Goal: Task Accomplishment & Management: Manage account settings

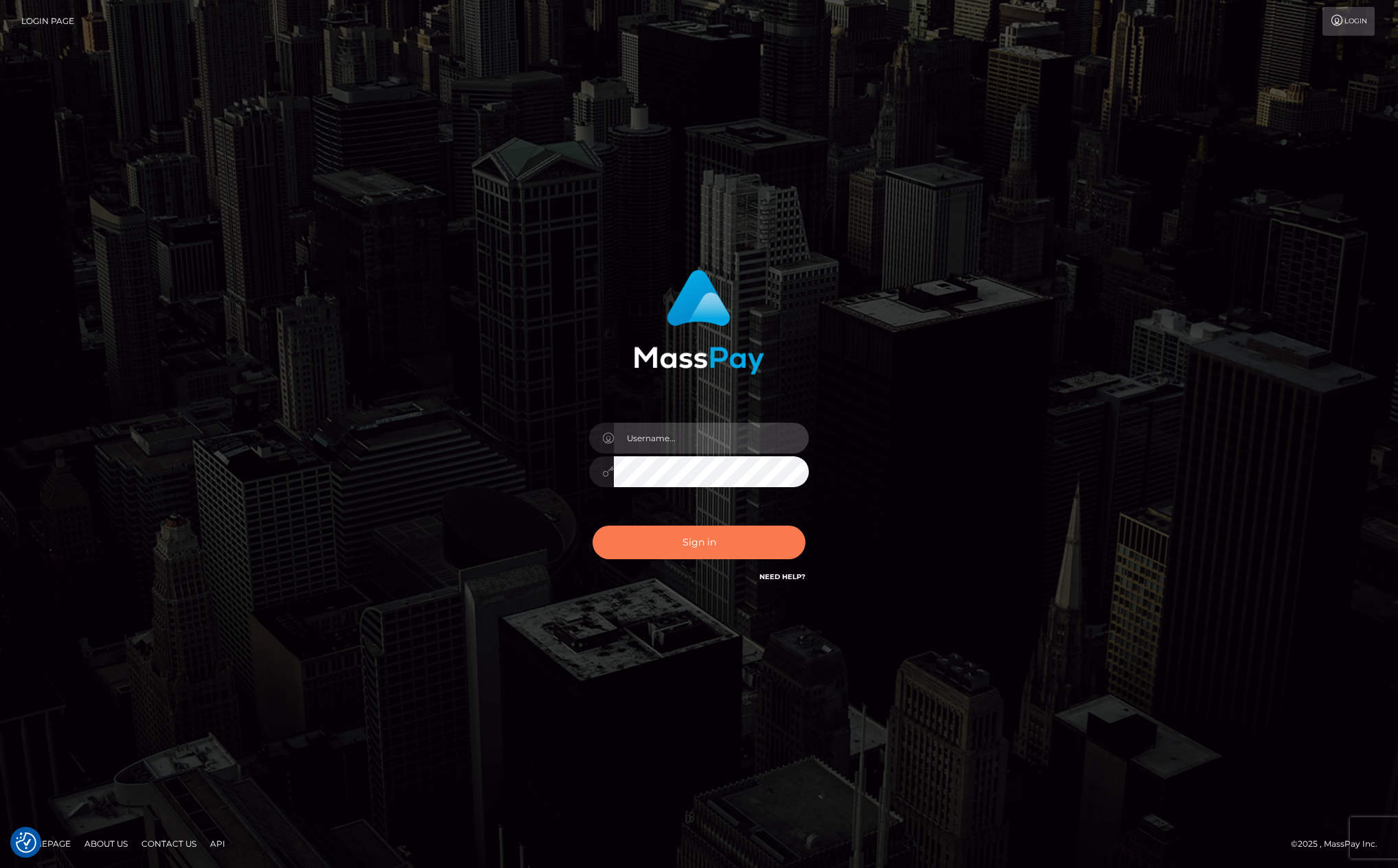
type input "kevin.club"
click at [736, 540] on button "Sign in" at bounding box center [699, 543] width 213 height 34
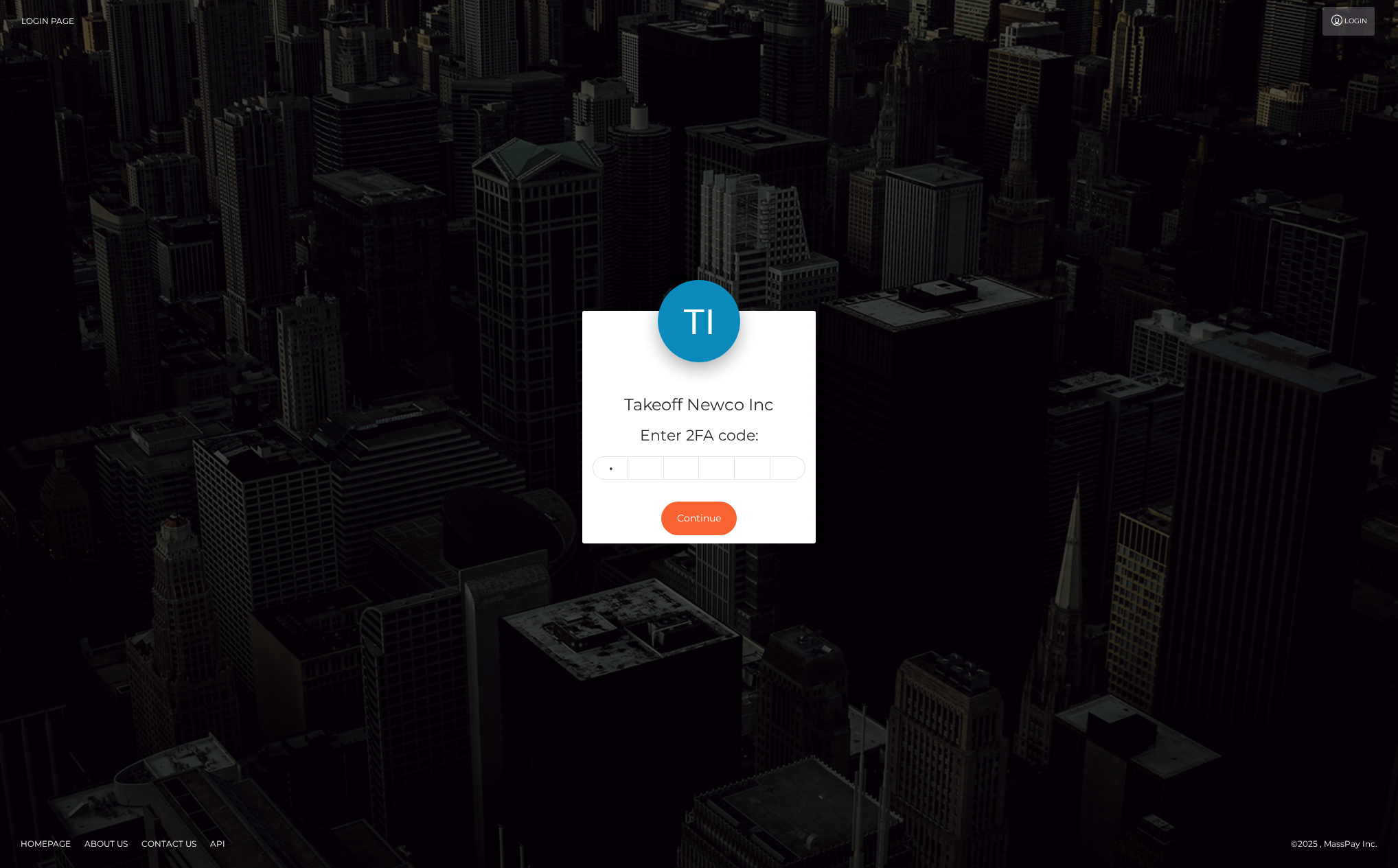
type input "0"
type input "2"
type input "8"
type input "3"
type input "4"
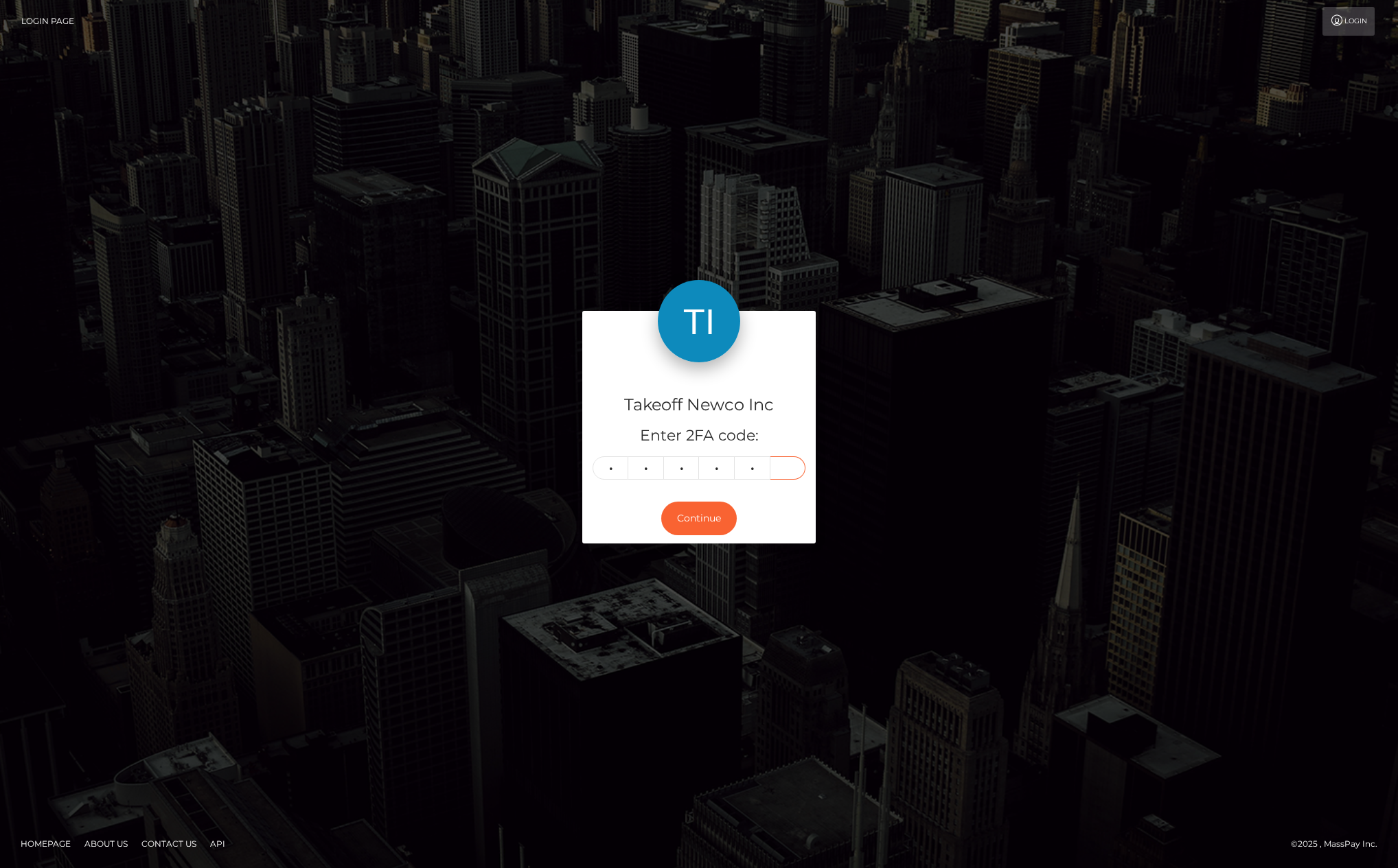
type input "5"
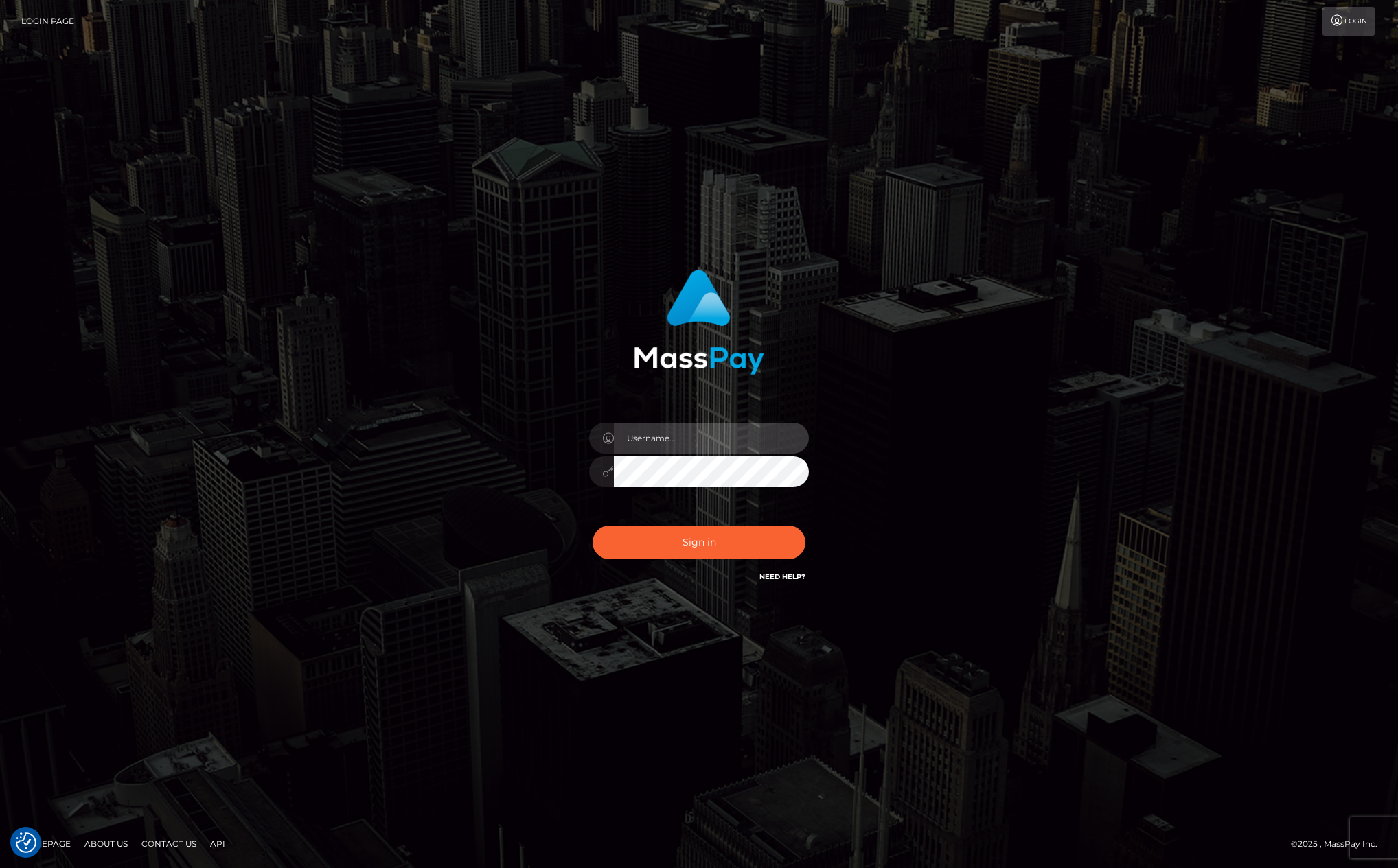
type input "kevin.club"
click at [481, 425] on div "kevin.club Sign in" at bounding box center [698, 434] width 783 height 349
type input "[PERSON_NAME][DOMAIN_NAME]"
click at [694, 537] on button "Sign in" at bounding box center [699, 543] width 213 height 34
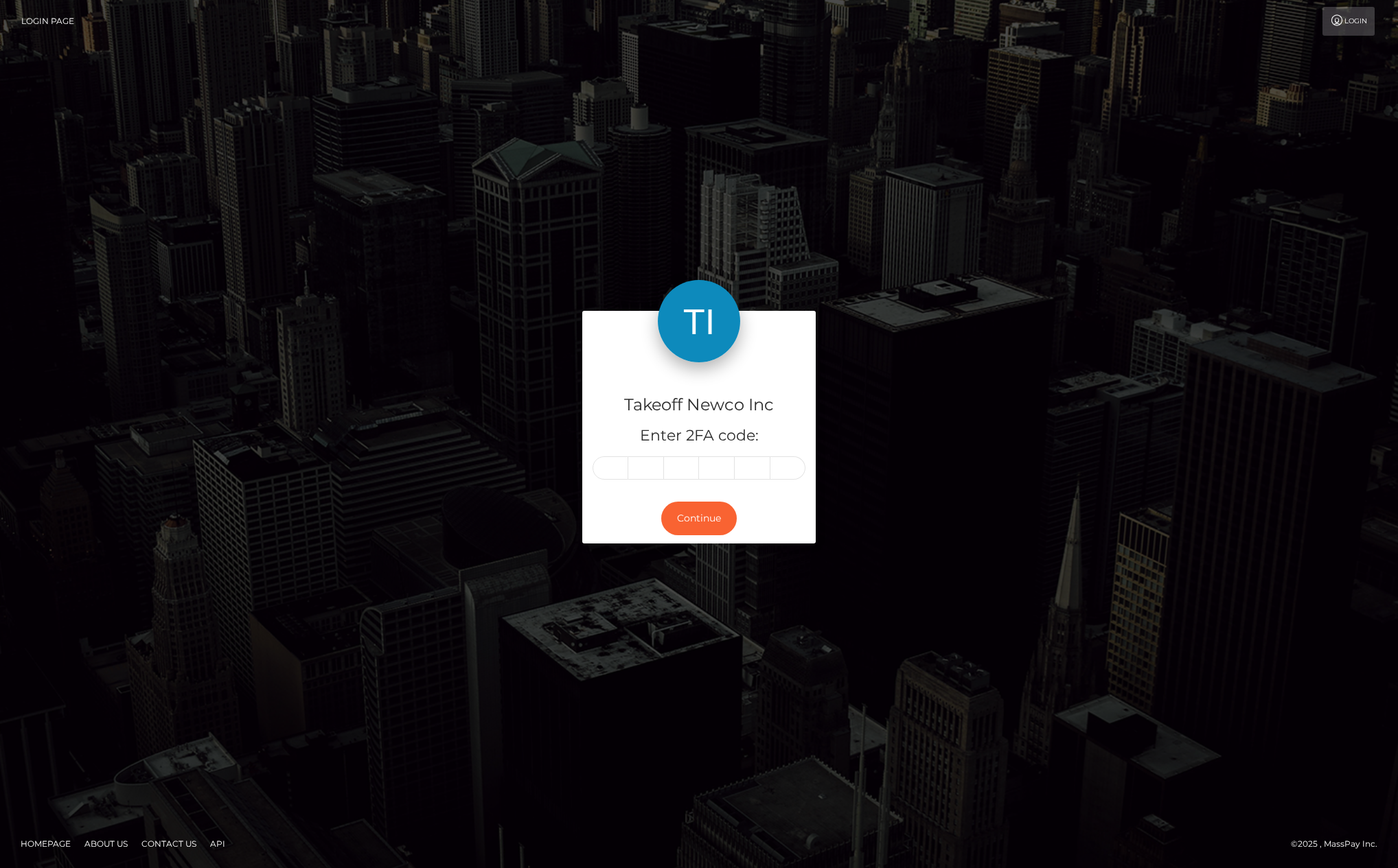
click at [504, 584] on div "Takeoff Newco Inc Enter 2FA code: Continue" at bounding box center [699, 434] width 1398 height 453
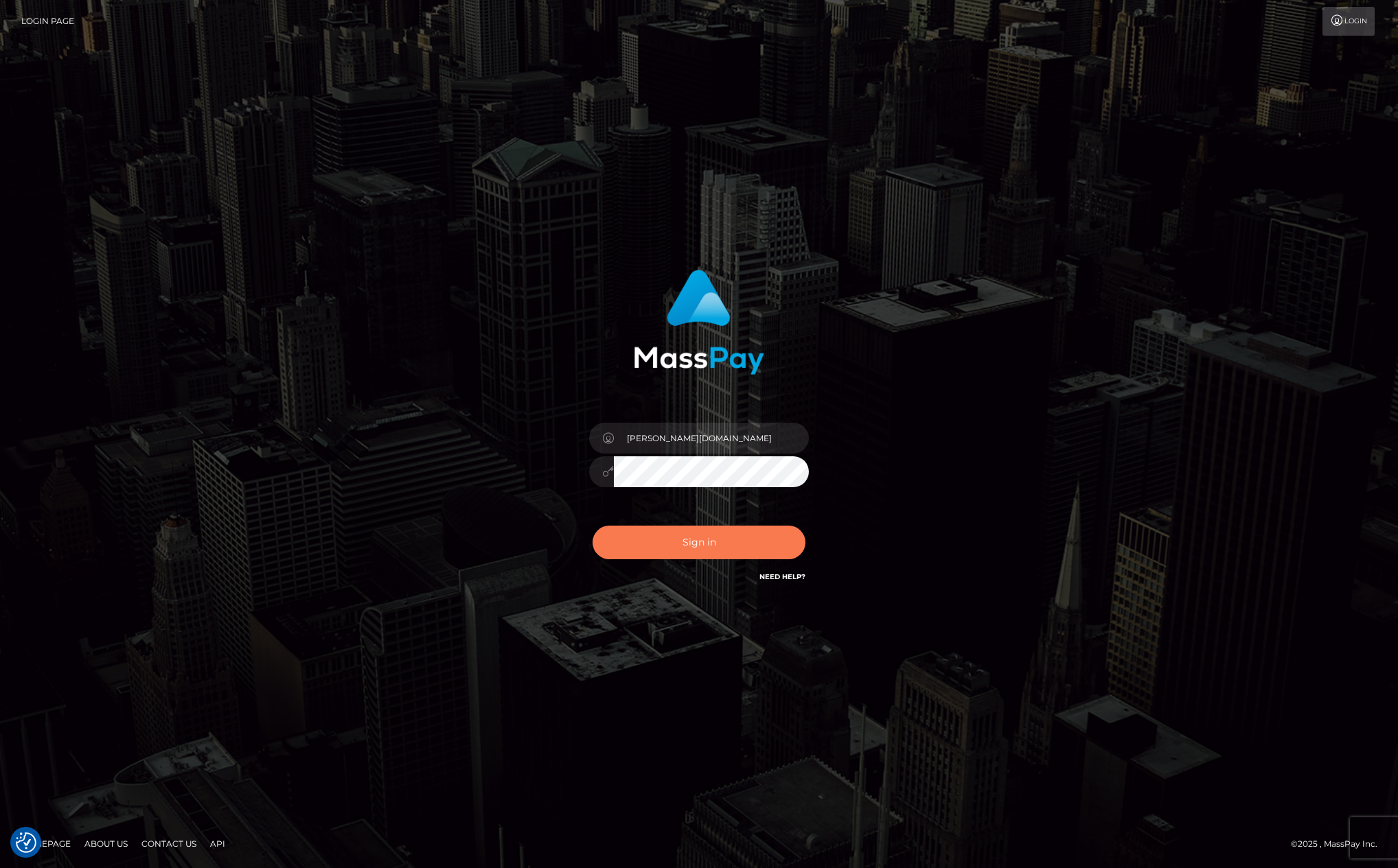
click at [674, 543] on button "Sign in" at bounding box center [699, 543] width 213 height 34
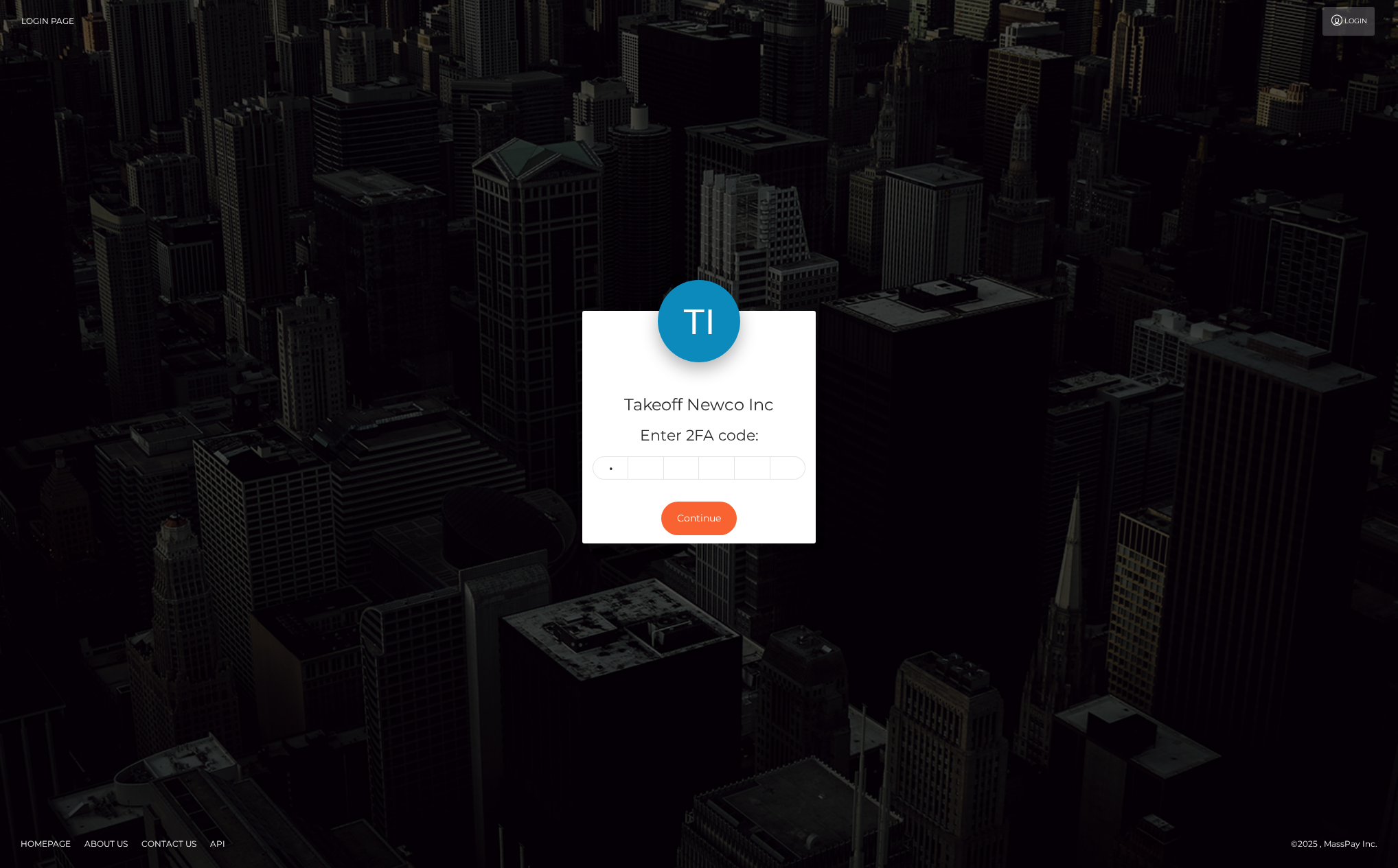
type input "9"
type input "5"
type input "2"
type input "7"
type input "1"
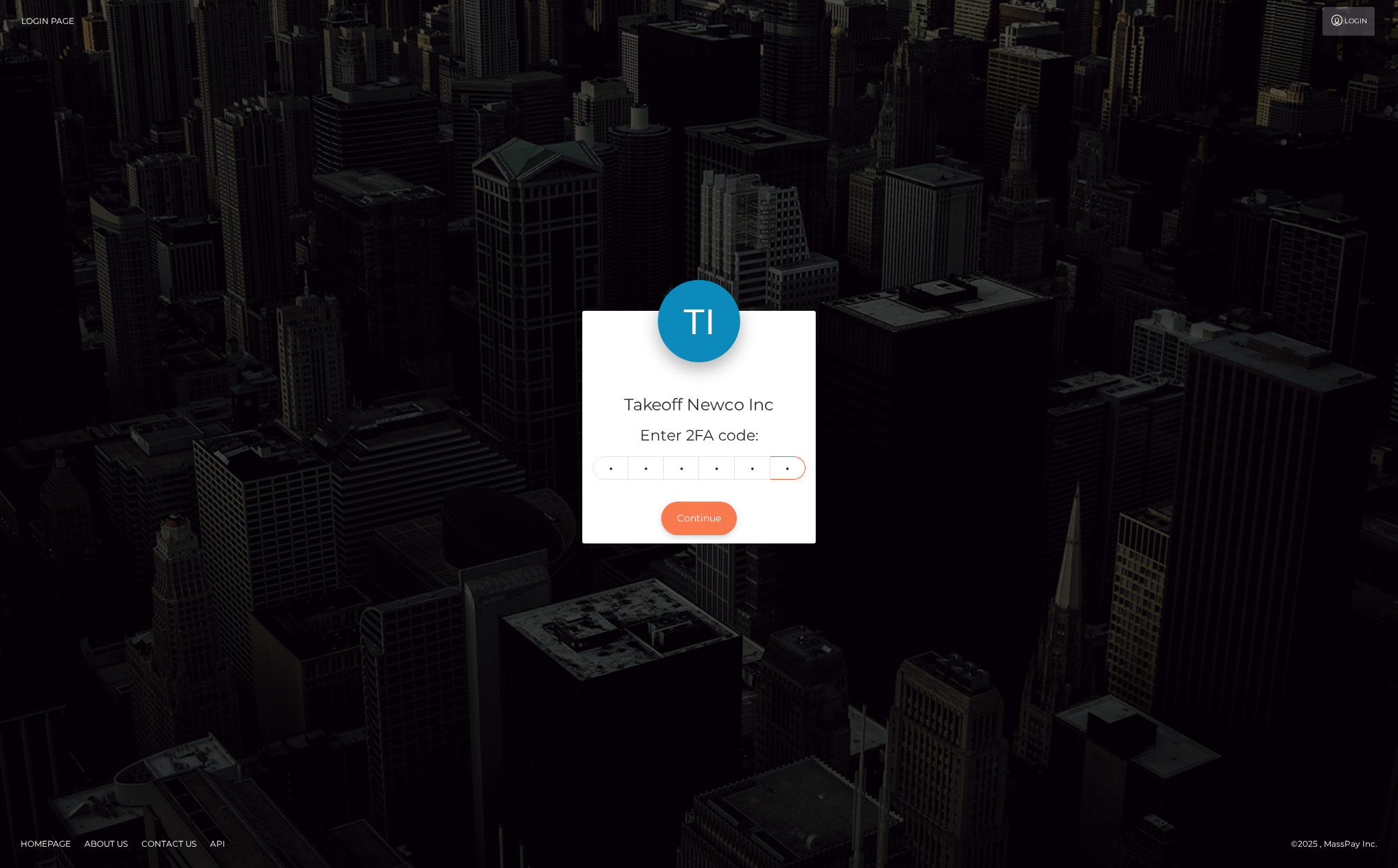
type input "2"
click at [705, 511] on button "Continue" at bounding box center [698, 518] width 75 height 34
